Goal: Find contact information: Obtain details needed to contact an individual or organization

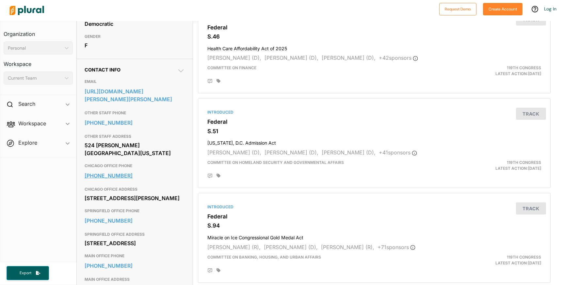
scroll to position [163, 0]
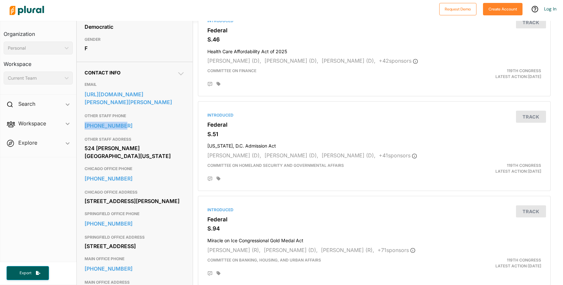
drag, startPoint x: 80, startPoint y: 136, endPoint x: 128, endPoint y: 142, distance: 48.2
click at [128, 142] on div "Contact Info EMAIL https://www.duckworth.senate.gov/connect/email-tammy OTHER S…" at bounding box center [135, 277] width 116 height 431
copy link "202-224-2854"
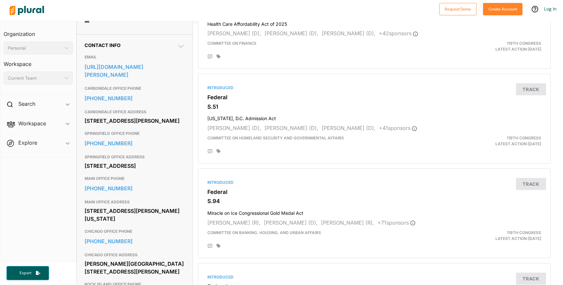
scroll to position [202, 0]
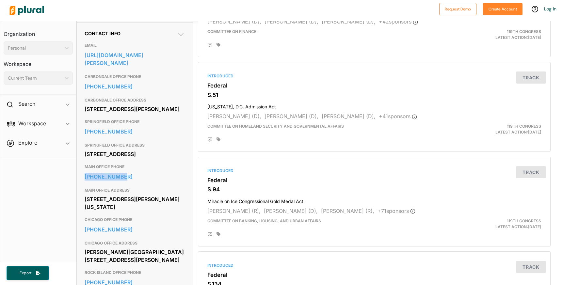
drag, startPoint x: 82, startPoint y: 190, endPoint x: 123, endPoint y: 192, distance: 41.2
click at [123, 192] on div "Contact Info EMAIL https://www.durbin.senate.gov/contact/email CARBONDALE OFFIC…" at bounding box center [135, 219] width 116 height 393
copy link "202-224-2152"
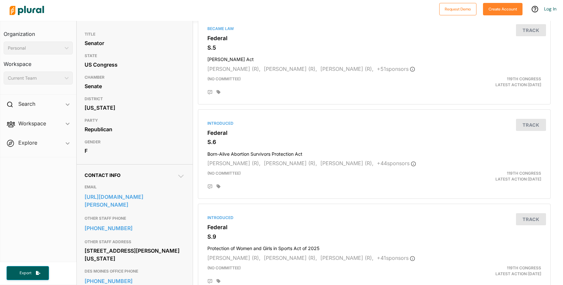
scroll to position [70, 0]
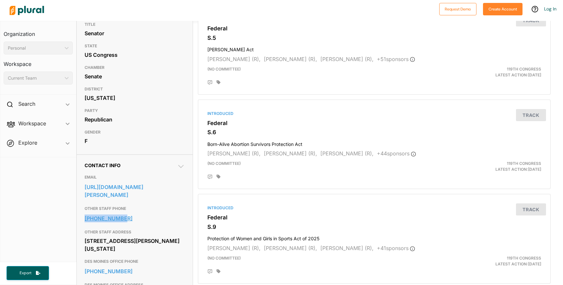
drag, startPoint x: 81, startPoint y: 216, endPoint x: 133, endPoint y: 217, distance: 51.9
copy link "202-224-3254"
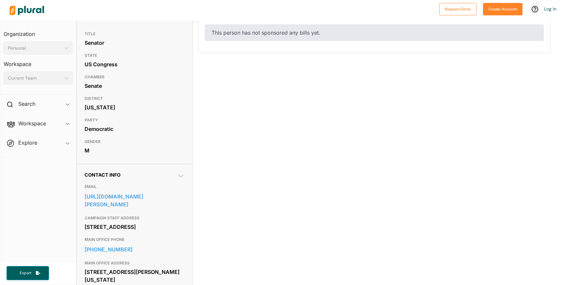
scroll to position [171, 0]
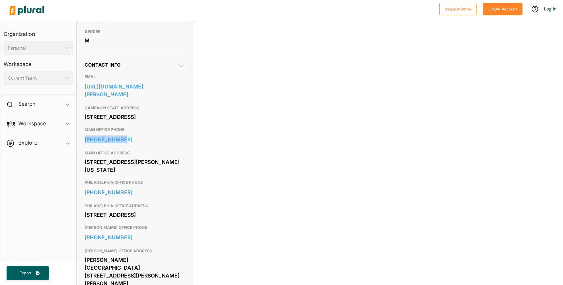
drag, startPoint x: 81, startPoint y: 144, endPoint x: 127, endPoint y: 145, distance: 46.1
click at [127, 145] on div "Contact Info EMAIL https://www.fetterman.senate.gov/contact/ CAMPAIGN STAFF ADD…" at bounding box center [135, 287] width 116 height 467
copy link "202-224-4254"
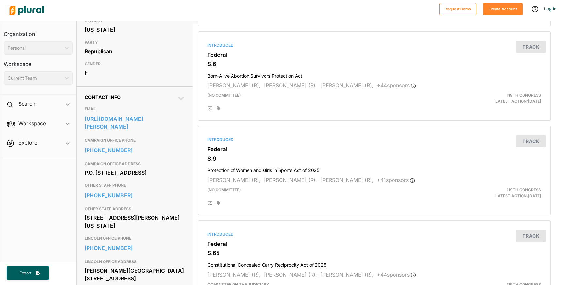
scroll to position [140, 0]
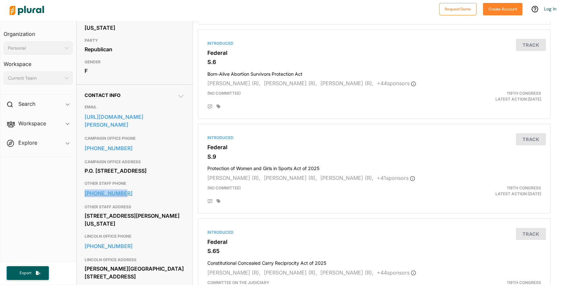
drag, startPoint x: 86, startPoint y: 199, endPoint x: 135, endPoint y: 198, distance: 49.0
click at [135, 198] on div "Contact Info EMAIL https://www.fischer.senate.gov/public/?p=email-deb CAMPAIGN …" at bounding box center [135, 288] width 116 height 409
copy link "202-224-6551"
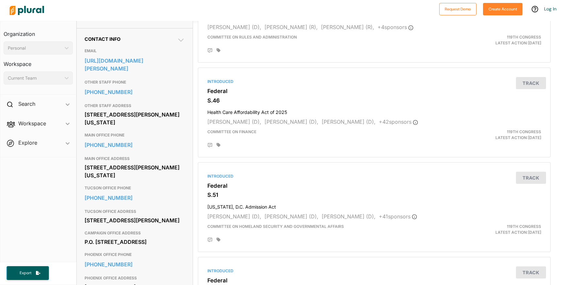
scroll to position [220, 0]
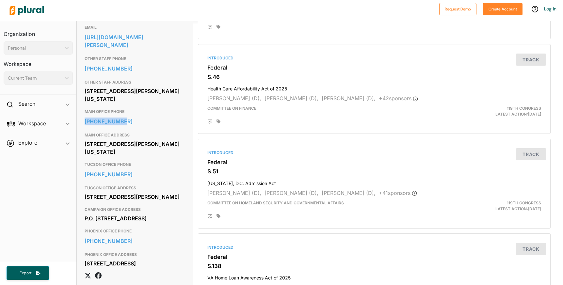
drag, startPoint x: 80, startPoint y: 120, endPoint x: 132, endPoint y: 120, distance: 51.9
click at [132, 120] on div "Contact Info EMAIL https://www.gallego.senate.gov/contact OTHER STAFF PHONE 202…" at bounding box center [135, 148] width 116 height 287
copy link "202-224-4521"
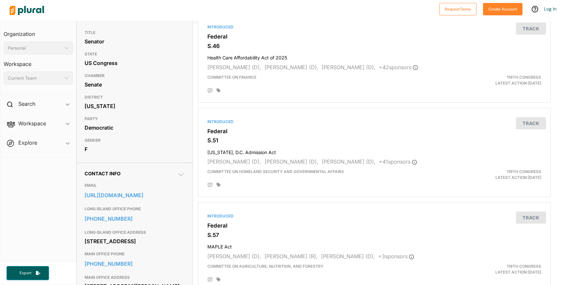
scroll to position [145, 0]
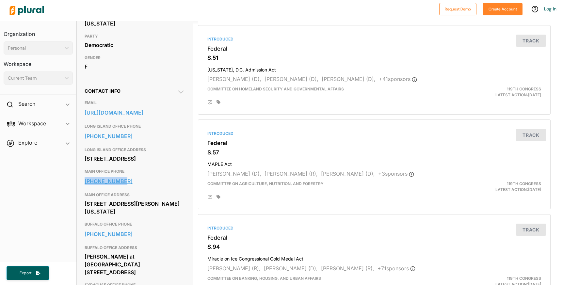
drag, startPoint x: 82, startPoint y: 207, endPoint x: 136, endPoint y: 207, distance: 54.2
copy link "202-224-4451"
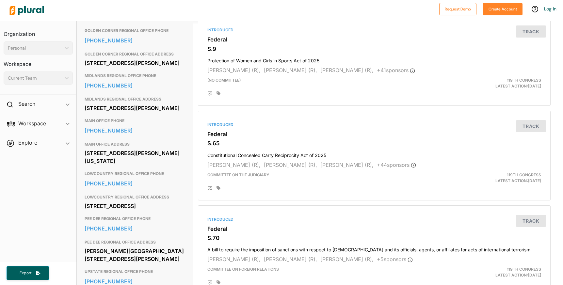
scroll to position [252, 0]
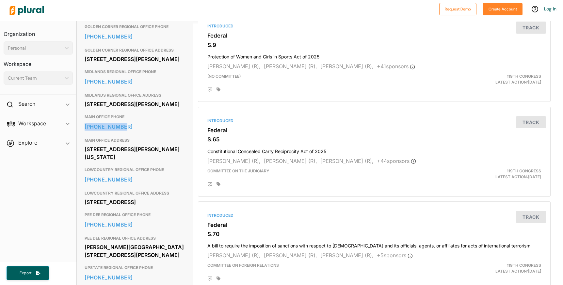
drag, startPoint x: 82, startPoint y: 153, endPoint x: 134, endPoint y: 153, distance: 51.6
click at [134, 153] on div "Contact Info EMAIL [URL][DOMAIN_NAME][PERSON_NAME] CORNER REGIONAL OFFICE PHONE…" at bounding box center [135, 214] width 116 height 483
copy link "202-224-5972"
click at [130, 132] on link "202-224-5972" at bounding box center [135, 127] width 101 height 10
click at [152, 132] on link "202-224-5972" at bounding box center [135, 127] width 101 height 10
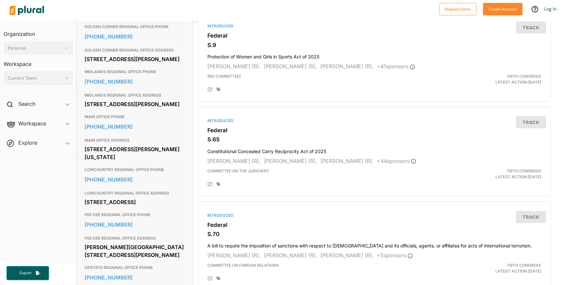
drag, startPoint x: 79, startPoint y: 154, endPoint x: 129, endPoint y: 158, distance: 49.8
click at [129, 158] on div "Contact Info EMAIL https://www.lgraham.senate.gov/public/index.cfm/e-mail-senat…" at bounding box center [135, 214] width 116 height 483
copy link "202-224-5972"
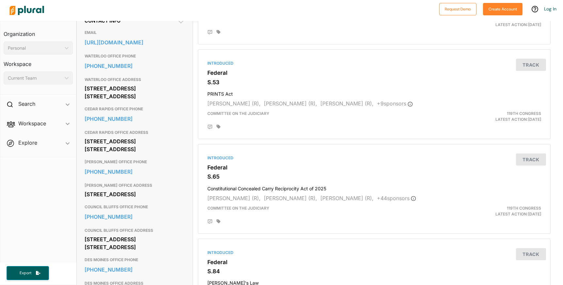
scroll to position [318, 0]
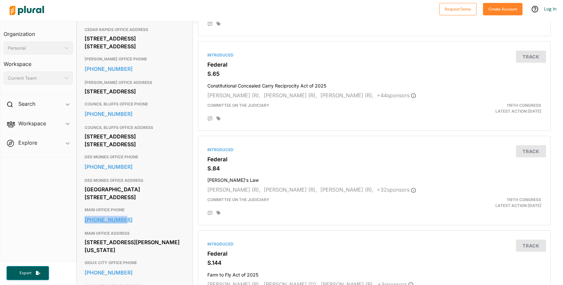
drag, startPoint x: 80, startPoint y: 240, endPoint x: 147, endPoint y: 240, distance: 67.6
click at [147, 240] on div "Contact Info EMAIL [URL][DOMAIN_NAME] WATERLOO OFFICE PHONE [PHONE_NUMBER] WATE…" at bounding box center [135, 168] width 116 height 523
copy link "[PHONE_NUMBER]"
